Goal: Find specific page/section: Find specific page/section

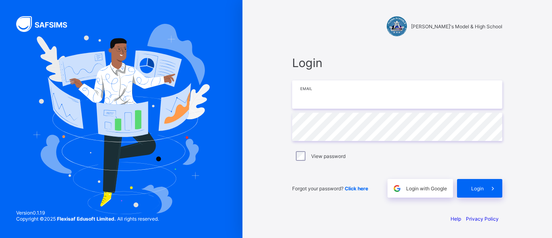
click at [313, 99] on input "email" at bounding box center [397, 94] width 210 height 28
type input "**********"
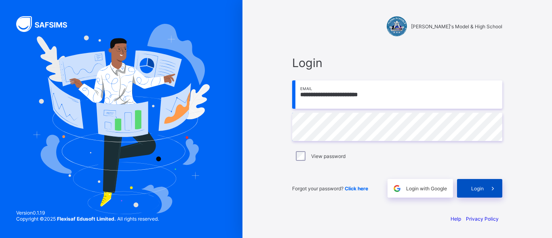
click at [472, 184] on div "Login" at bounding box center [479, 188] width 45 height 19
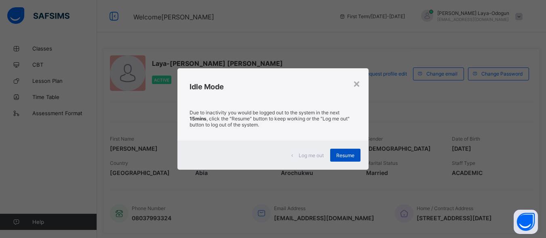
click at [337, 151] on div "Resume" at bounding box center [345, 155] width 30 height 13
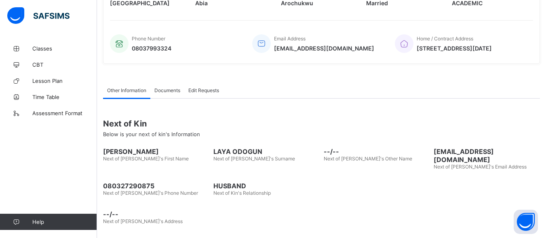
scroll to position [171, 0]
click at [42, 48] on span "Classes" at bounding box center [64, 48] width 65 height 6
